Goal: Information Seeking & Learning: Find specific fact

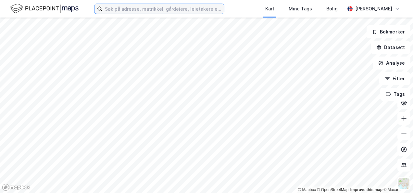
click at [131, 13] on input at bounding box center [163, 9] width 122 height 10
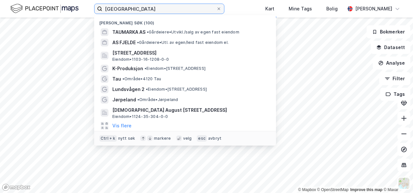
type input "[GEOGRAPHIC_DATA]"
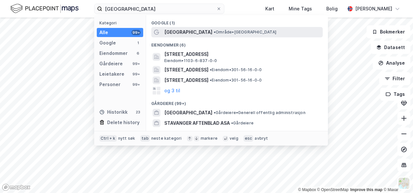
click at [178, 30] on span "[GEOGRAPHIC_DATA]" at bounding box center [188, 32] width 48 height 8
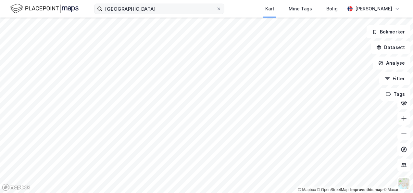
click at [106, 13] on div "stavanger Kart Mine Tags Bolig [PERSON_NAME] © Mapbox © OpenStreetMap Improve t…" at bounding box center [206, 96] width 413 height 193
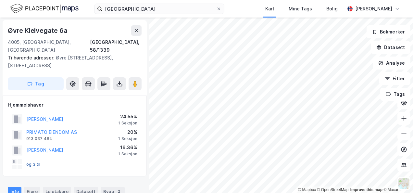
click at [0, 0] on button "og 3 til" at bounding box center [0, 0] width 0 height 0
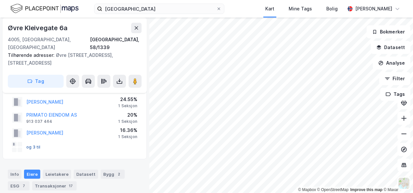
click at [0, 0] on button "og 3 til" at bounding box center [0, 0] width 0 height 0
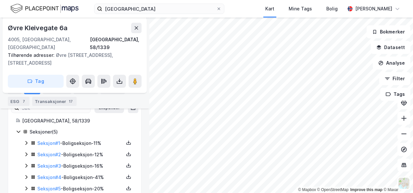
scroll to position [116, 0]
click at [48, 185] on link "Seksjon # 5" at bounding box center [48, 188] width 23 height 6
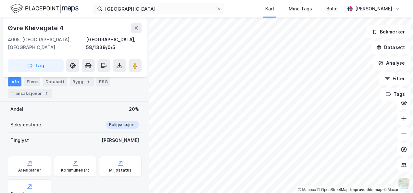
scroll to position [19, 0]
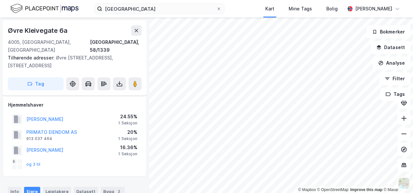
scroll to position [19, 0]
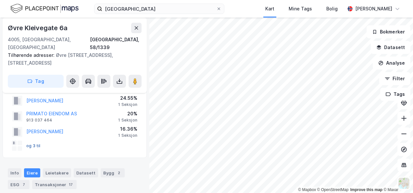
click at [0, 0] on button "og 3 til" at bounding box center [0, 0] width 0 height 0
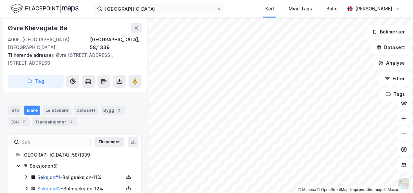
click at [47, 175] on link "Seksjon # 1" at bounding box center [48, 178] width 23 height 6
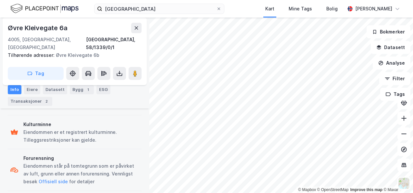
scroll to position [45, 0]
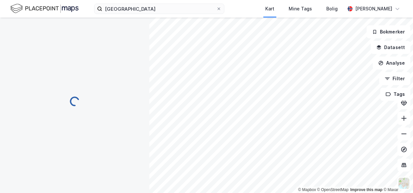
scroll to position [45, 0]
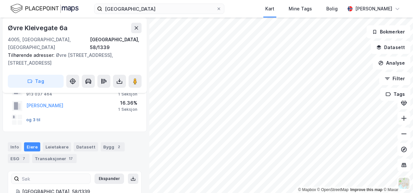
click at [0, 0] on button "og 3 til" at bounding box center [0, 0] width 0 height 0
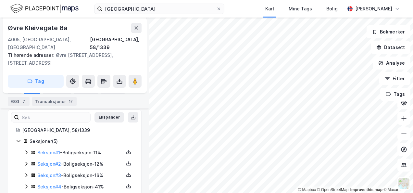
scroll to position [116, 0]
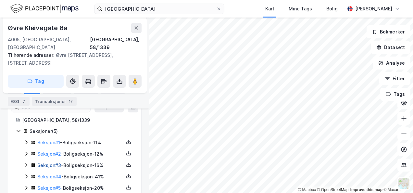
click at [50, 162] on link "Seksjon # 3" at bounding box center [49, 165] width 24 height 6
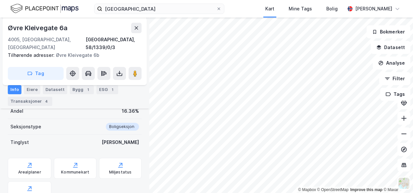
scroll to position [12, 0]
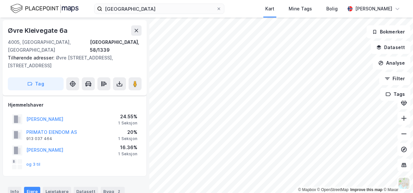
scroll to position [12, 0]
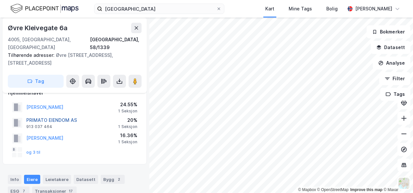
click at [0, 0] on button "PRIMATO EIENDOM AS" at bounding box center [0, 0] width 0 height 0
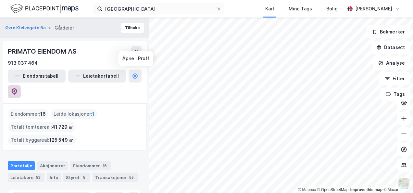
click at [17, 88] on icon at bounding box center [15, 91] width 6 height 6
